Goal: Task Accomplishment & Management: Manage account settings

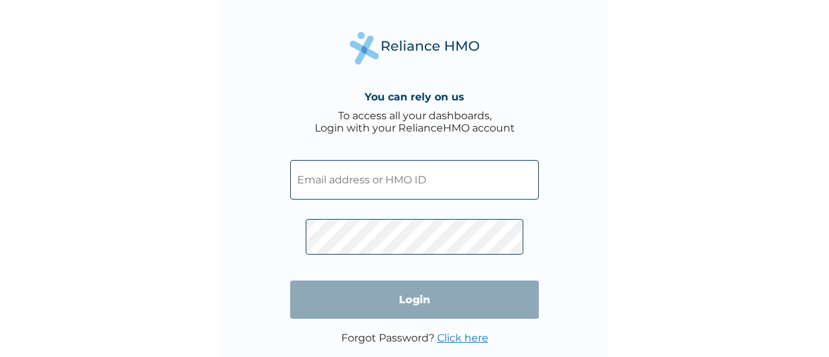
type input "[EMAIL_ADDRESS][DOMAIN_NAME]"
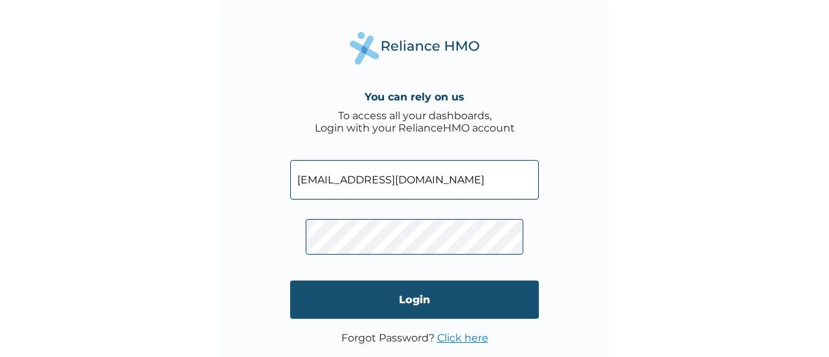
click at [381, 280] on input "Login" at bounding box center [414, 299] width 249 height 38
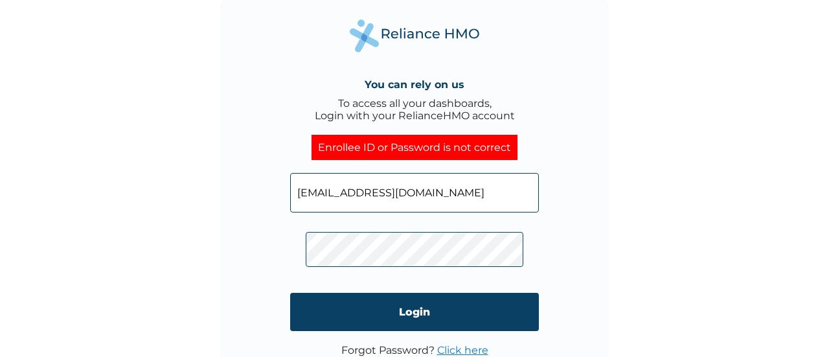
drag, startPoint x: 462, startPoint y: 175, endPoint x: 309, endPoint y: 174, distance: 153.4
click at [309, 174] on input "[EMAIL_ADDRESS][DOMAIN_NAME]" at bounding box center [414, 192] width 249 height 39
type input "ARM/10171/B"
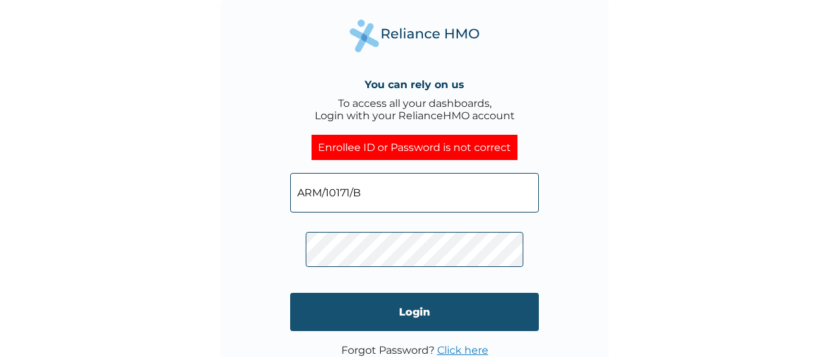
click at [381, 293] on input "Login" at bounding box center [414, 312] width 249 height 38
click at [345, 293] on input "Login" at bounding box center [414, 312] width 249 height 38
click at [333, 293] on input "Login" at bounding box center [414, 312] width 249 height 38
click at [334, 294] on input "Login" at bounding box center [414, 312] width 249 height 38
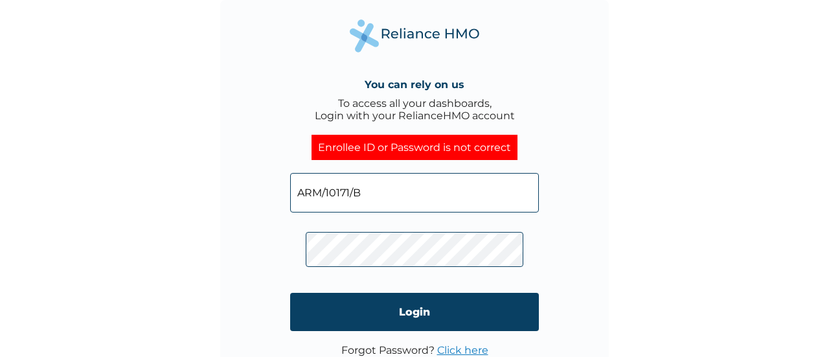
drag, startPoint x: 381, startPoint y: 180, endPoint x: 306, endPoint y: 177, distance: 75.1
click at [306, 177] on input "ARM/10171/B" at bounding box center [414, 192] width 249 height 39
type input "ojofaithfolashade9@gmail.com"
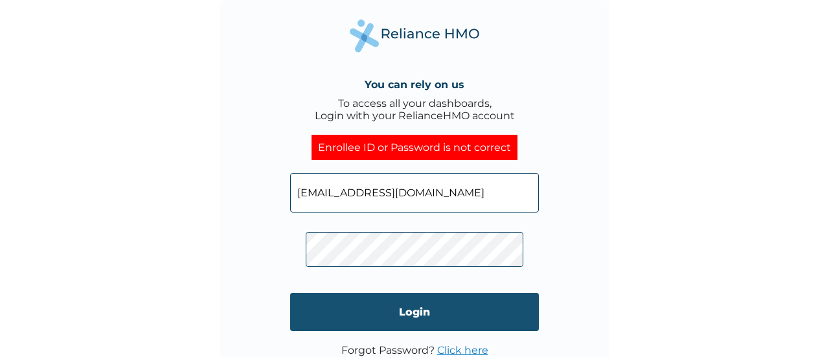
click at [344, 293] on input "Login" at bounding box center [414, 312] width 249 height 38
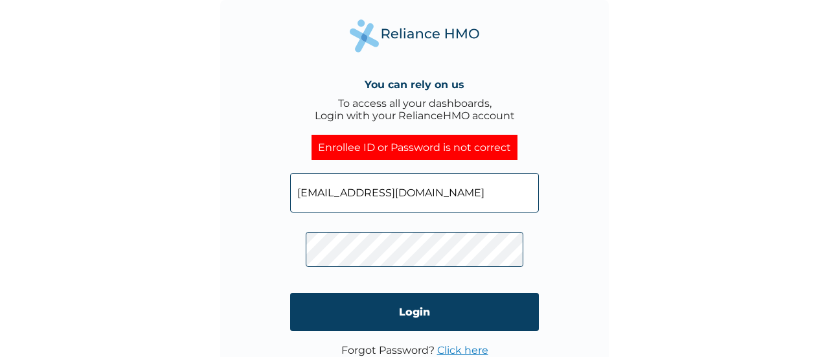
click at [449, 344] on link "Click here" at bounding box center [462, 350] width 51 height 12
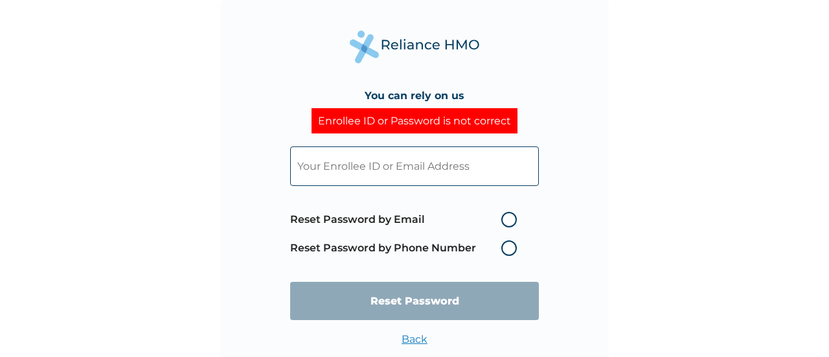
click at [419, 159] on input "text" at bounding box center [414, 165] width 249 height 39
type input "ojofaithfolashade9@gmail.com"
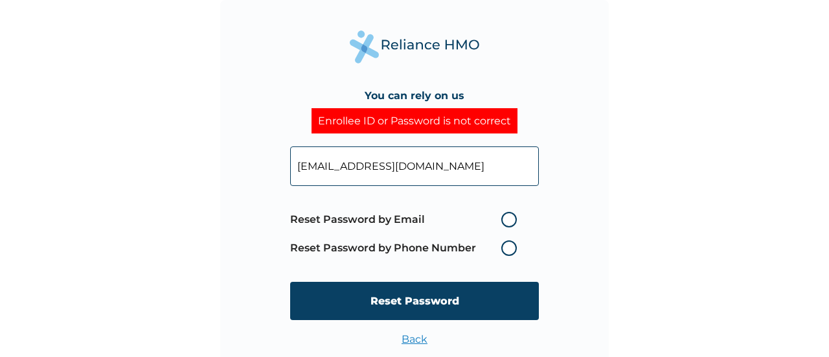
click at [495, 212] on label "Reset Password by Email" at bounding box center [406, 220] width 233 height 16
click at [495, 209] on input "Reset Password by Email" at bounding box center [493, 219] width 21 height 21
radio input "true"
click at [495, 212] on label "Reset Password by Email" at bounding box center [406, 220] width 233 height 16
click at [495, 209] on input "Reset Password by Email" at bounding box center [493, 219] width 21 height 21
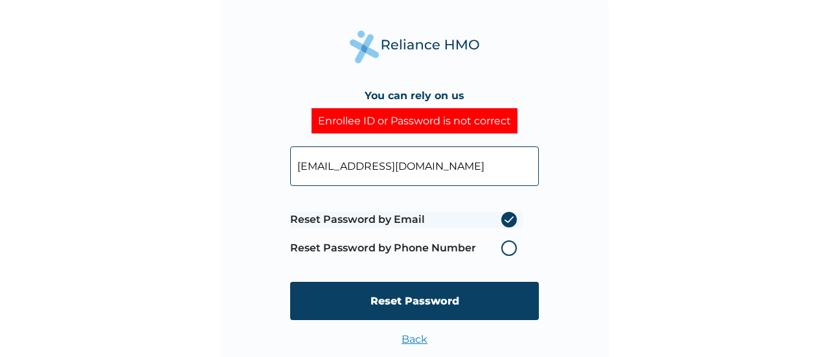
click at [495, 240] on label "Reset Password by Phone Number" at bounding box center [406, 248] width 233 height 16
click at [497, 212] on label "Reset Password by Email" at bounding box center [406, 220] width 233 height 16
click at [497, 209] on input "Reset Password by Email" at bounding box center [493, 219] width 21 height 21
click at [491, 240] on label "Reset Password by Phone Number" at bounding box center [406, 248] width 233 height 16
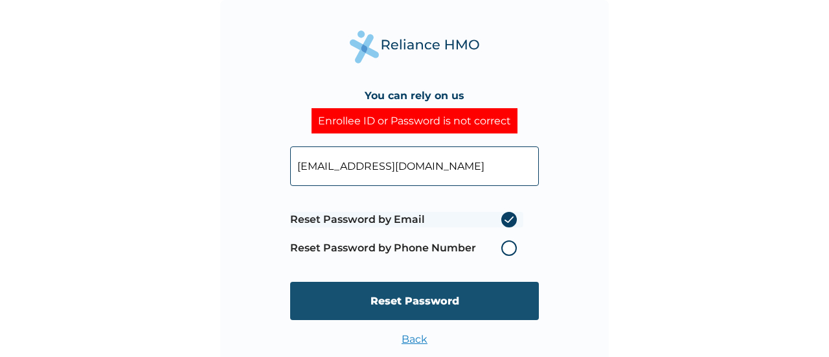
click at [414, 282] on input "Reset Password" at bounding box center [414, 301] width 249 height 38
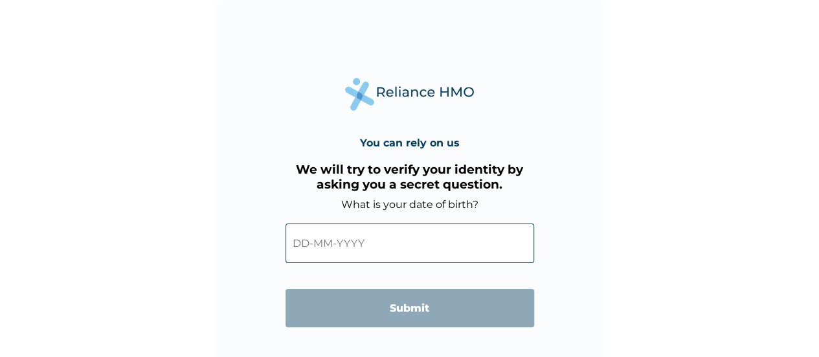
click at [338, 223] on input "text" at bounding box center [410, 242] width 249 height 39
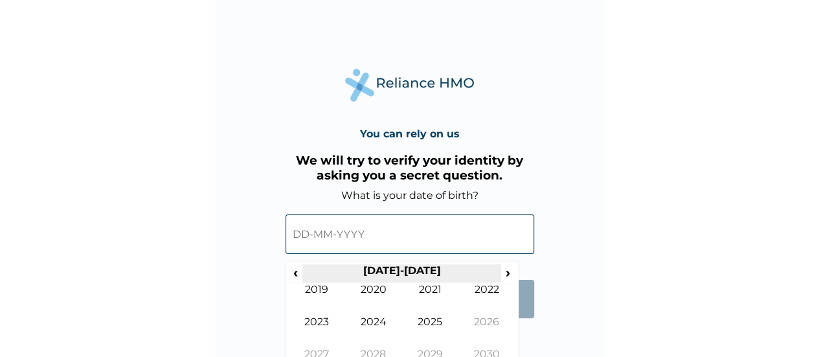
scroll to position [12, 0]
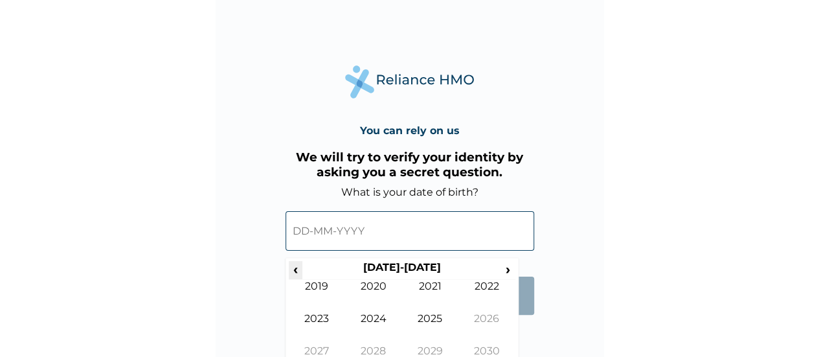
click at [302, 261] on span "‹" at bounding box center [296, 269] width 14 height 16
click at [334, 344] on td "2017" at bounding box center [317, 360] width 57 height 32
click at [417, 344] on td "Nov" at bounding box center [430, 360] width 57 height 32
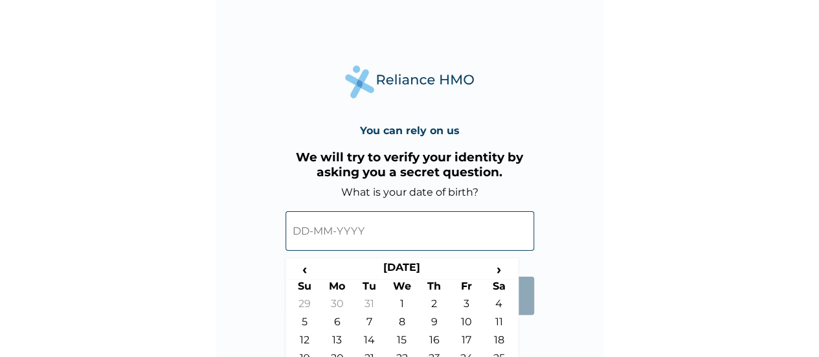
type input "26-11-2017"
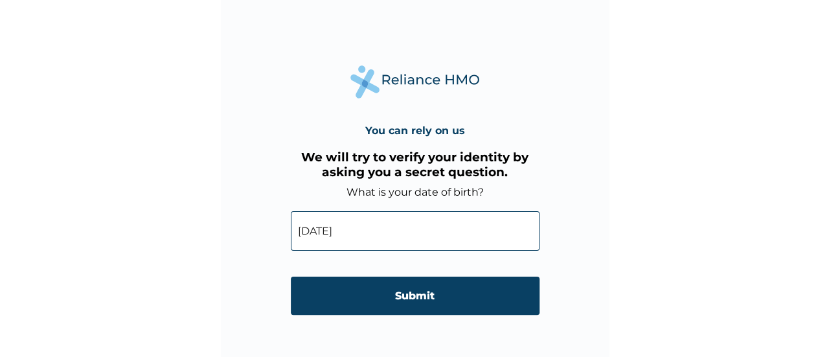
scroll to position [0, 0]
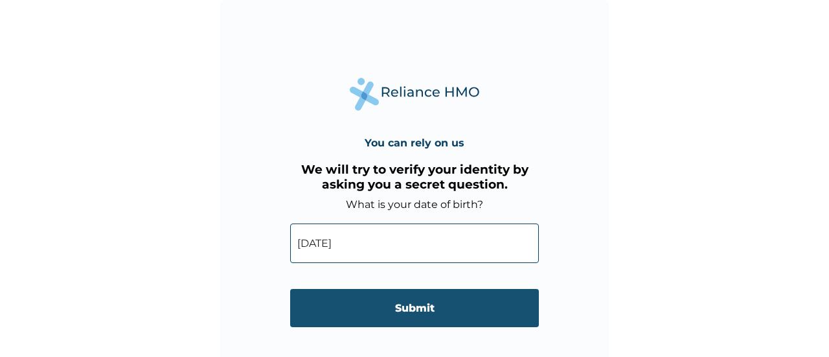
click at [388, 289] on input "Submit" at bounding box center [414, 308] width 249 height 38
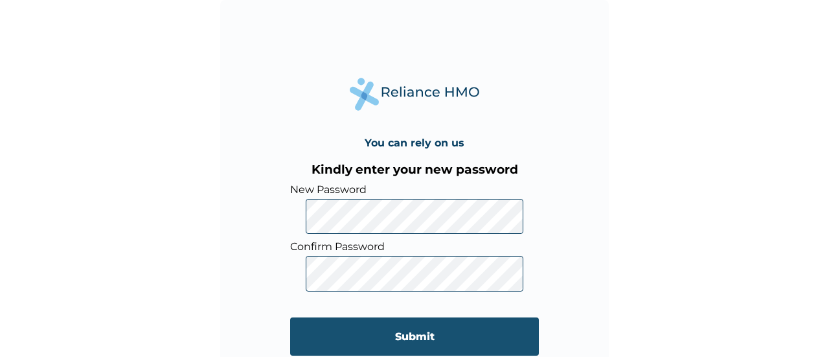
click at [348, 317] on input "Submit" at bounding box center [414, 336] width 249 height 38
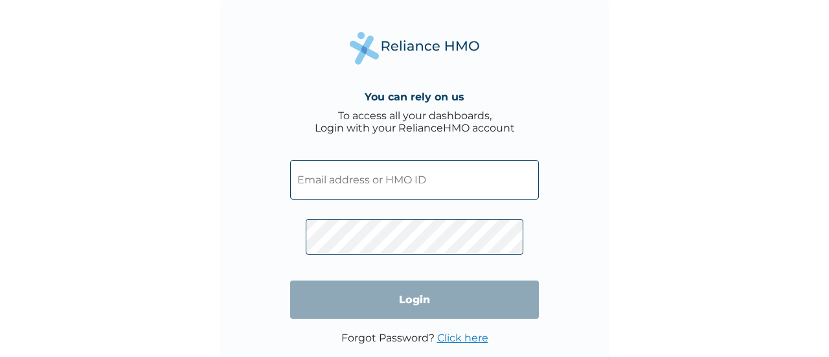
type input "[EMAIL_ADDRESS][DOMAIN_NAME]"
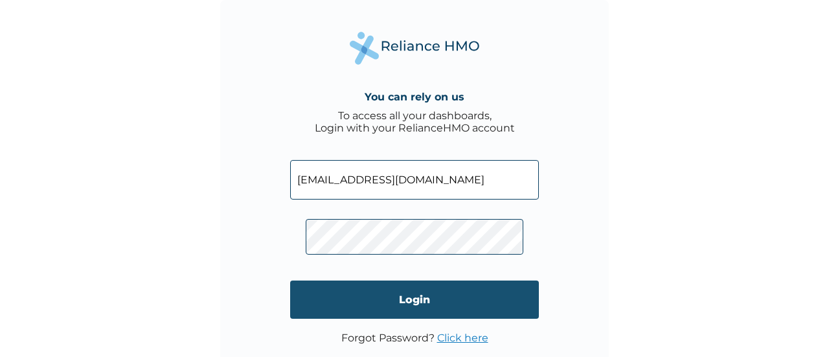
click at [332, 280] on input "Login" at bounding box center [414, 299] width 249 height 38
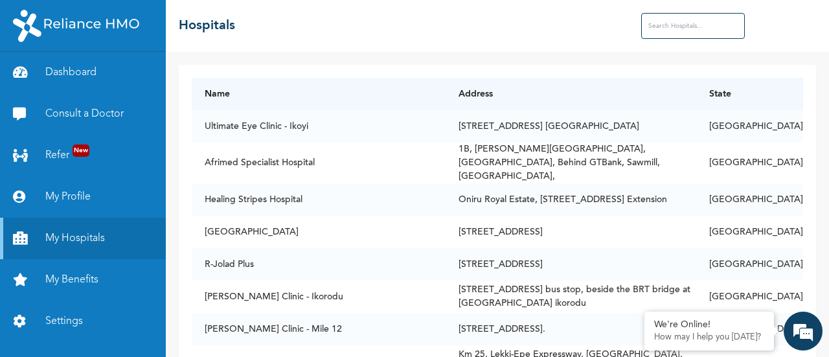
click at [703, 27] on input "text" at bounding box center [693, 26] width 104 height 26
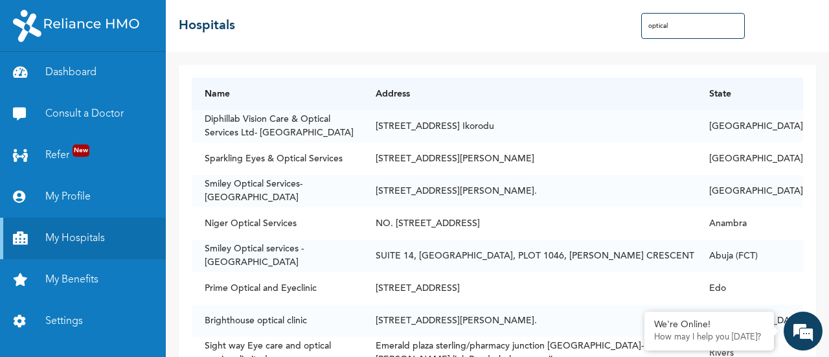
type input "optical"
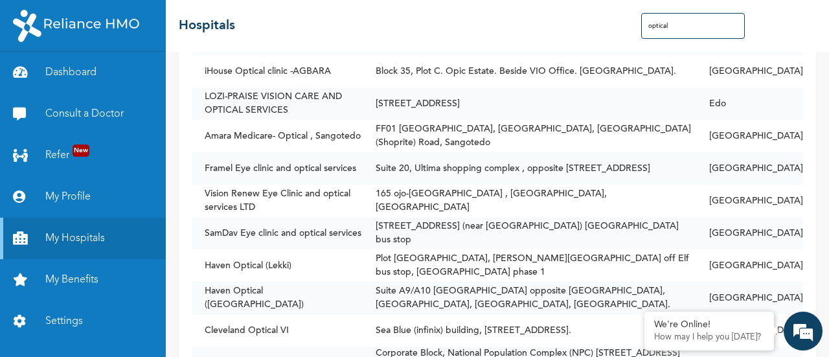
scroll to position [605, 0]
